Goal: Task Accomplishment & Management: Manage account settings

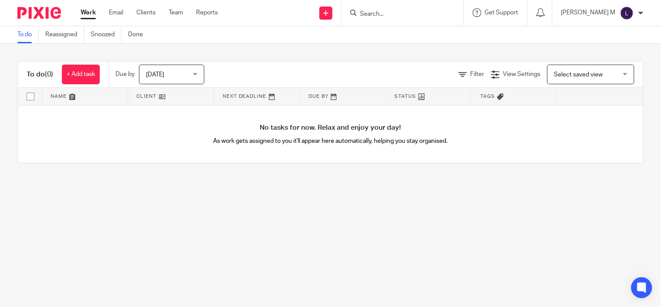
click at [630, 11] on img at bounding box center [627, 13] width 14 height 14
click at [618, 37] on span "My profile" at bounding box center [604, 34] width 27 height 6
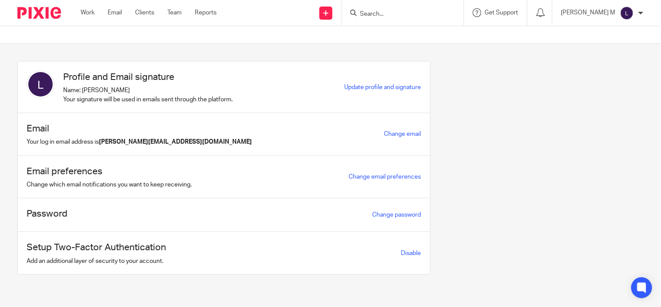
scroll to position [5, 0]
click at [422, 255] on link "Disable" at bounding box center [412, 253] width 20 height 6
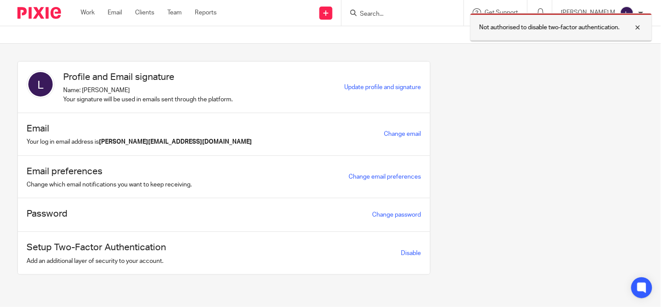
click at [638, 27] on div at bounding box center [632, 27] width 24 height 10
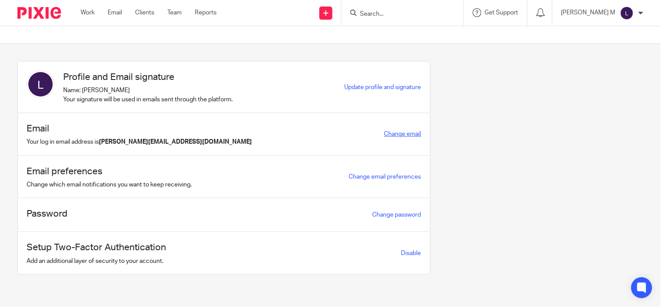
click at [422, 135] on link "Change email" at bounding box center [403, 134] width 37 height 6
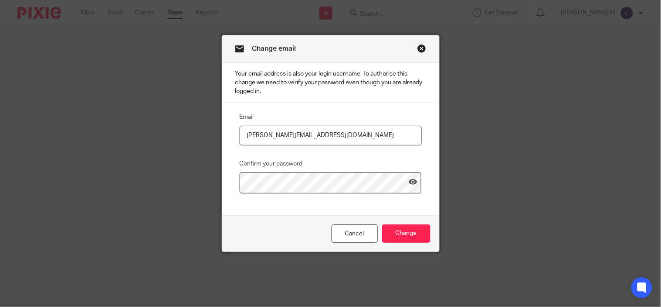
click at [298, 140] on input "[PERSON_NAME][EMAIL_ADDRESS][DOMAIN_NAME]" at bounding box center [331, 136] width 182 height 20
type input "loganathan.m@riseaccounting.co.uk"
click at [413, 186] on icon at bounding box center [413, 181] width 9 height 9
click at [403, 243] on input "Change" at bounding box center [406, 233] width 48 height 19
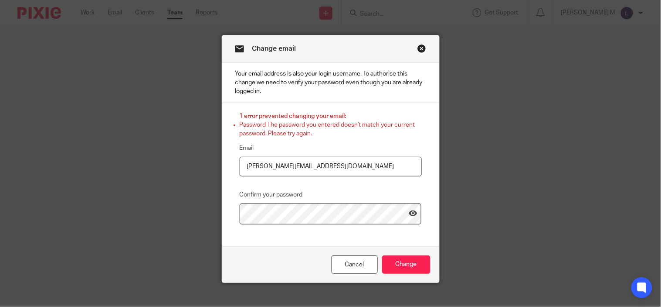
click at [418, 45] on link "Close this dialog window" at bounding box center [422, 50] width 9 height 12
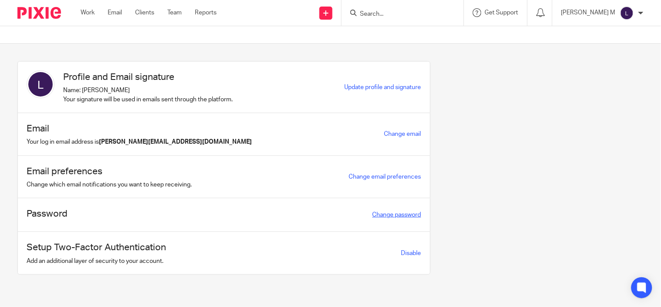
click at [422, 218] on link "Change password" at bounding box center [397, 214] width 49 height 6
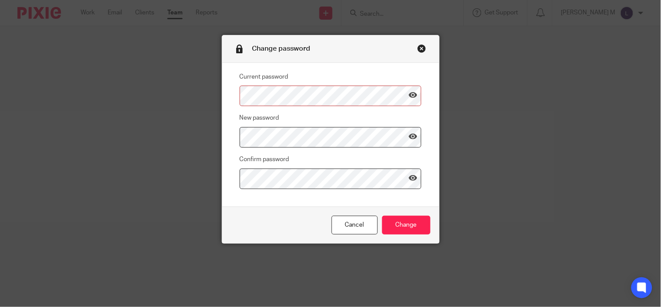
click at [418, 48] on link "Close this dialog window" at bounding box center [422, 50] width 9 height 12
click at [350, 222] on link "Cancel" at bounding box center [355, 224] width 46 height 19
click at [347, 228] on link "Cancel" at bounding box center [355, 224] width 46 height 19
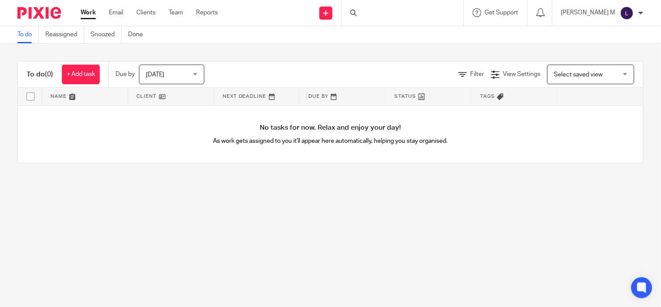
click at [627, 16] on img at bounding box center [627, 13] width 14 height 14
click at [604, 32] on span "My profile" at bounding box center [604, 34] width 27 height 6
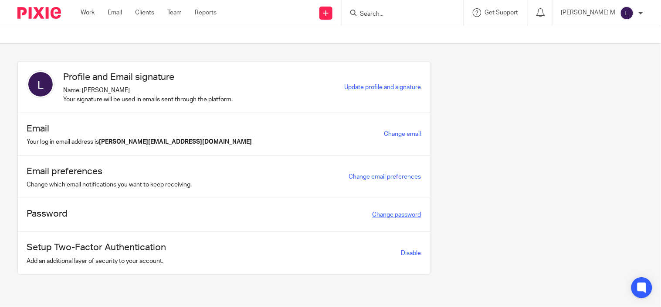
click at [422, 218] on link "Change password" at bounding box center [397, 214] width 49 height 6
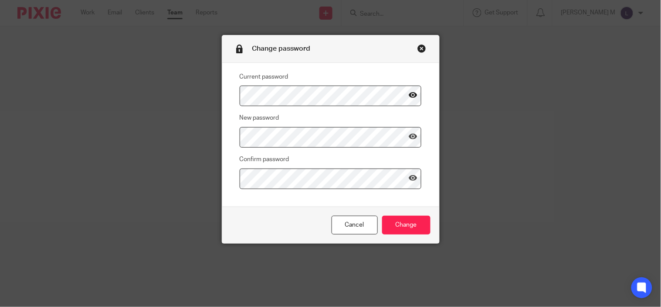
click at [409, 93] on icon at bounding box center [413, 95] width 9 height 9
click at [158, 114] on div "Change password Current password New password Confirm password Cancel Change" at bounding box center [330, 153] width 661 height 307
click at [336, 224] on link "Cancel" at bounding box center [355, 224] width 46 height 19
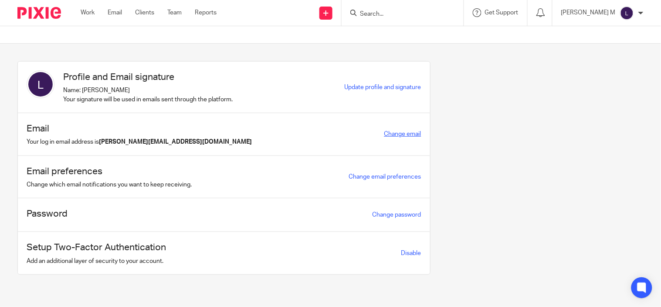
click at [422, 136] on link "Change email" at bounding box center [403, 134] width 37 height 6
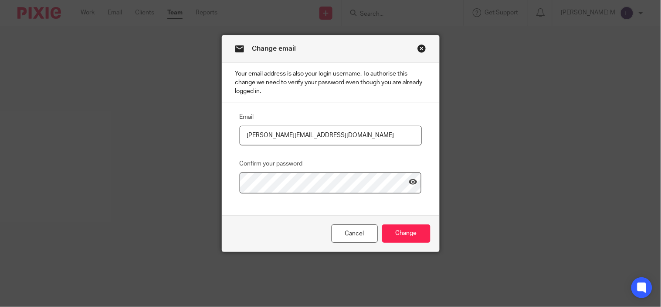
click at [327, 139] on input "[PERSON_NAME][EMAIL_ADDRESS][DOMAIN_NAME]" at bounding box center [331, 136] width 182 height 20
type input "[PERSON_NAME][EMAIL_ADDRESS][DOMAIN_NAME]"
click at [409, 186] on icon at bounding box center [413, 181] width 9 height 9
click at [399, 237] on input "Change" at bounding box center [406, 233] width 48 height 19
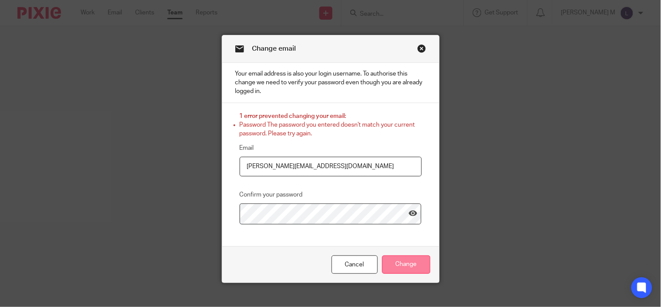
click at [402, 267] on input "Change" at bounding box center [406, 264] width 48 height 19
click at [420, 49] on link "Close this dialog window" at bounding box center [422, 50] width 9 height 12
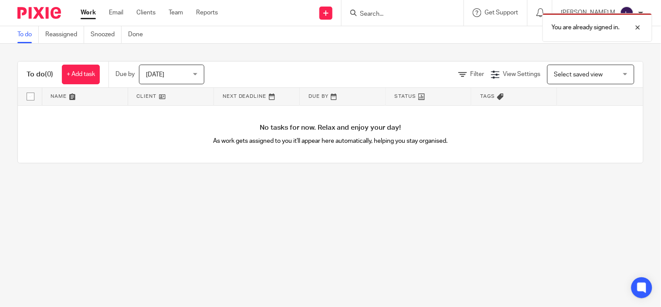
click at [593, 9] on div "You are already signed in." at bounding box center [492, 25] width 322 height 33
click at [626, 9] on div "You are already signed in." at bounding box center [492, 25] width 322 height 33
click at [600, 14] on p "[PERSON_NAME] M" at bounding box center [589, 12] width 55 height 9
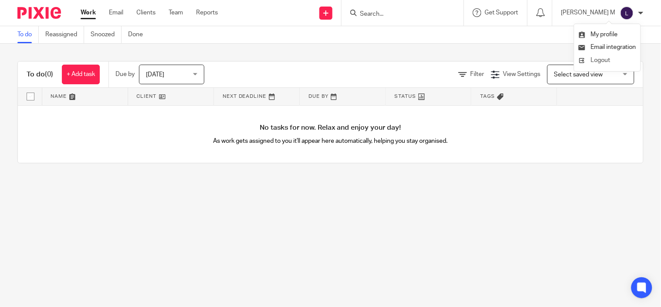
click at [596, 59] on span "Logout" at bounding box center [601, 60] width 20 height 6
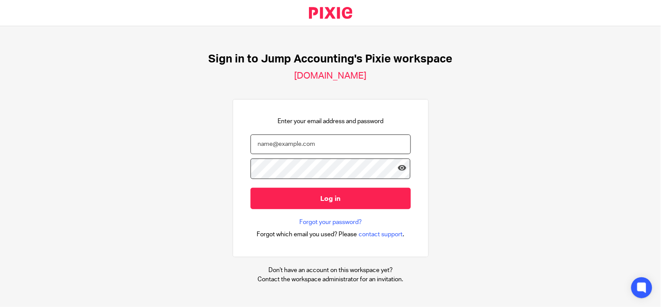
click at [306, 150] on input "email" at bounding box center [331, 144] width 160 height 20
click at [326, 226] on link "Forgot your password?" at bounding box center [331, 222] width 62 height 9
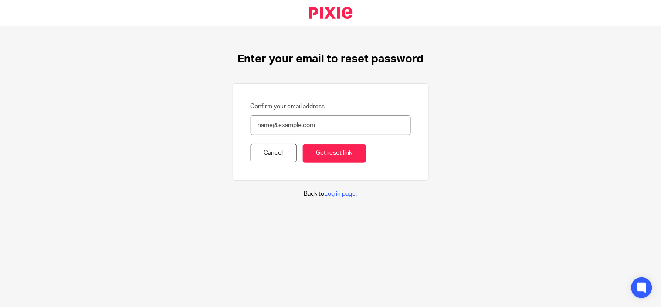
click at [277, 119] on input "Confirm your email address" at bounding box center [331, 125] width 160 height 20
type input "[PERSON_NAME][EMAIL_ADDRESS][DOMAIN_NAME]"
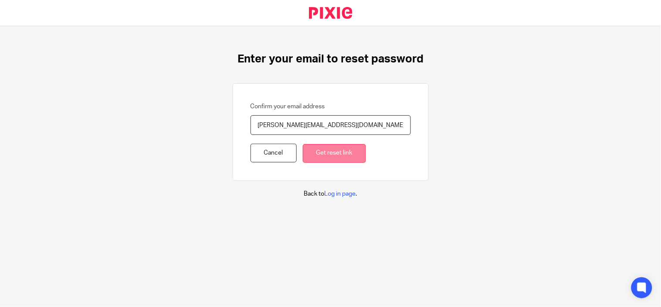
click at [311, 154] on input "Get reset link" at bounding box center [334, 153] width 63 height 19
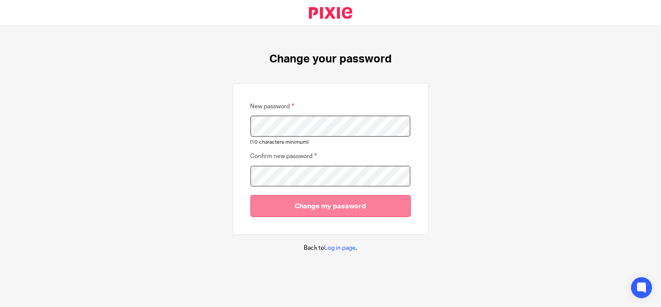
click at [296, 208] on input "Change my password" at bounding box center [331, 205] width 160 height 21
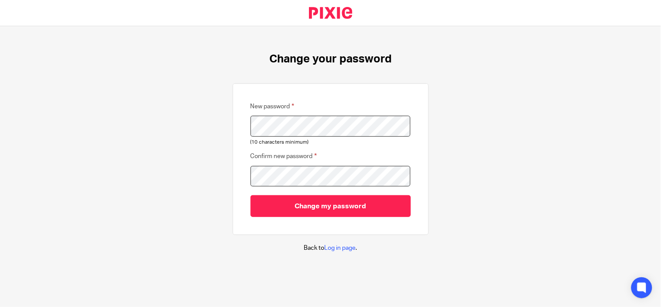
click at [194, 138] on div "Change your password New password (10 characters minimum) Confirm new password …" at bounding box center [330, 152] width 661 height 252
click at [172, 188] on div "Change your password New password (10 characters minimum) Confirm new password …" at bounding box center [330, 152] width 661 height 252
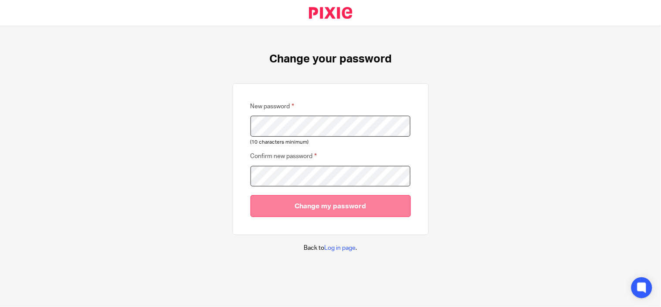
click at [276, 208] on input "Change my password" at bounding box center [331, 205] width 160 height 21
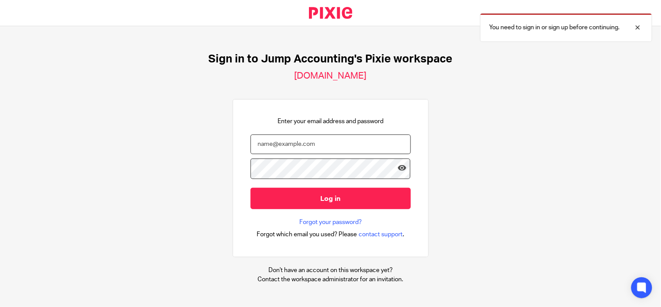
click at [316, 150] on input "email" at bounding box center [331, 144] width 160 height 20
click at [286, 140] on input "email" at bounding box center [331, 144] width 160 height 20
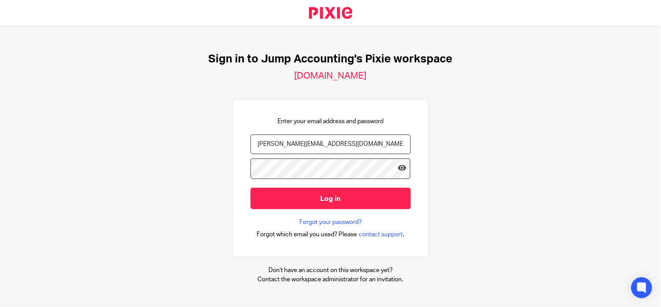
type input "loganathan.m@therisegroup.co.uk"
click at [398, 172] on icon at bounding box center [402, 168] width 9 height 9
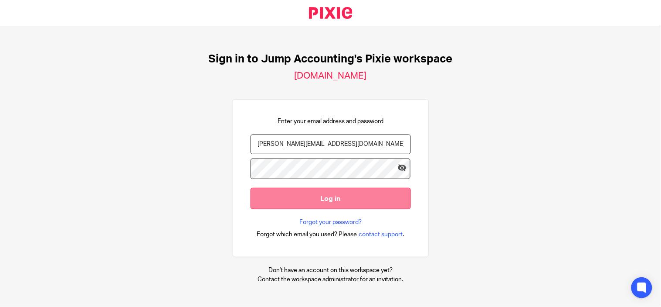
click at [330, 197] on input "Log in" at bounding box center [331, 197] width 160 height 21
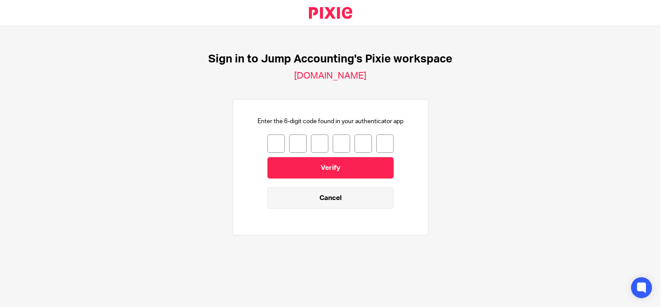
click at [351, 204] on link "Cancel" at bounding box center [331, 197] width 126 height 21
